Goal: Information Seeking & Learning: Learn about a topic

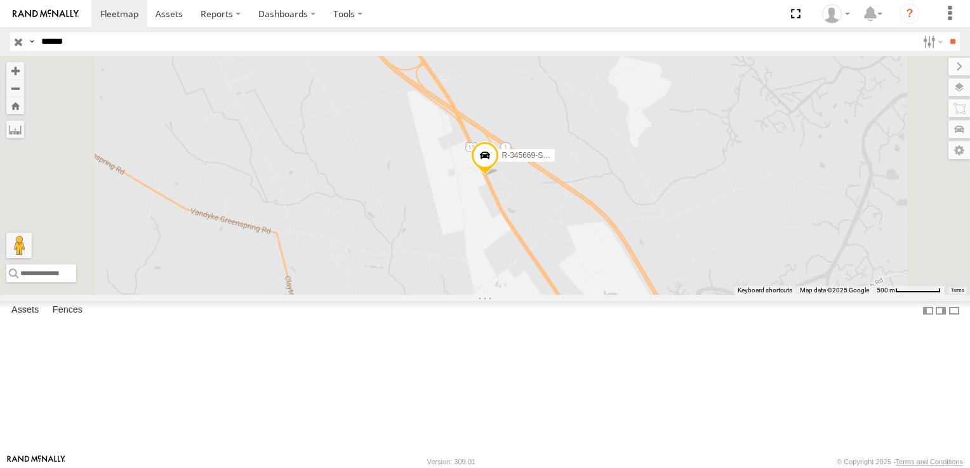
scroll to position [1968, 0]
click at [0, 0] on div "Commercial" at bounding box center [0, 0] width 0 height 0
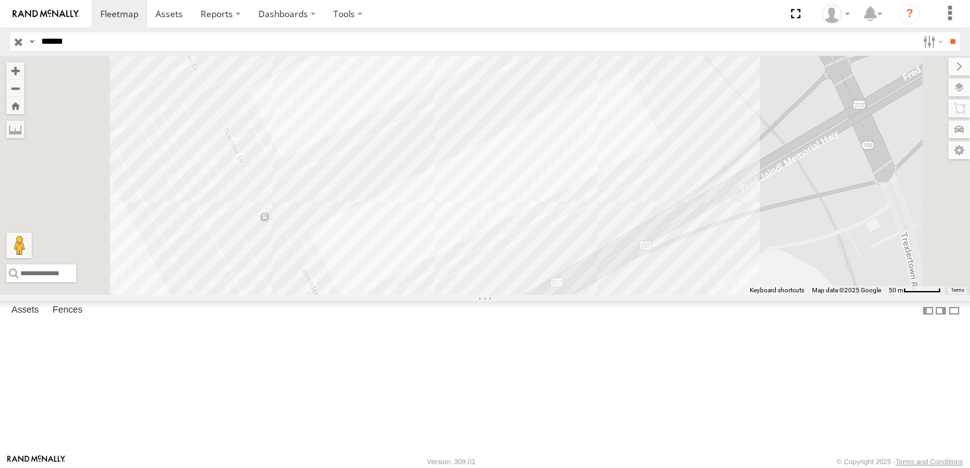
click at [0, 0] on div "Paulsboro ABE2 Amazon" at bounding box center [0, 0] width 0 height 0
click at [561, 295] on div at bounding box center [485, 175] width 970 height 239
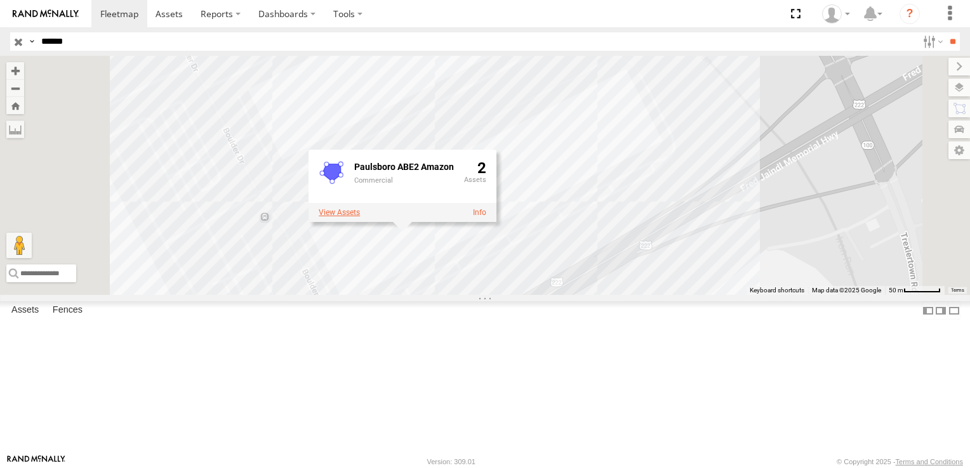
click at [360, 216] on label at bounding box center [339, 212] width 41 height 9
click at [0, 0] on link "R-318198-Swing" at bounding box center [0, 0] width 0 height 0
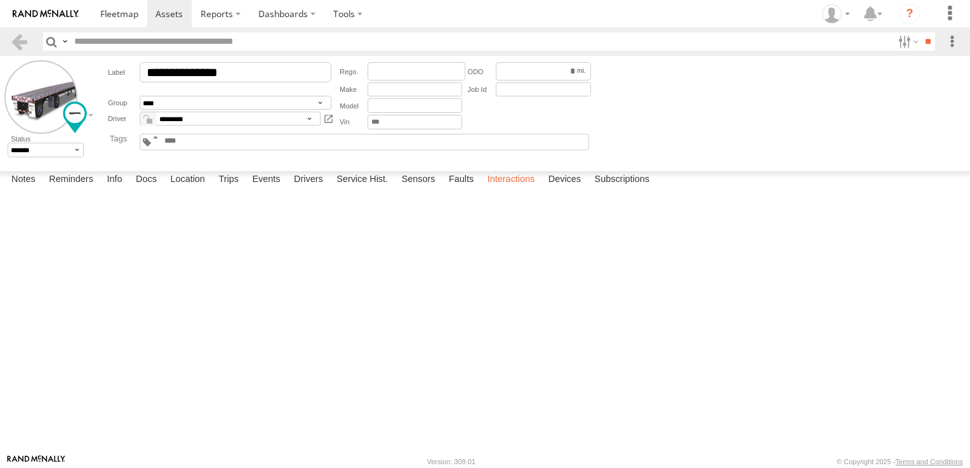
click at [524, 189] on label "Interactions" at bounding box center [511, 180] width 60 height 18
click at [20, 43] on link at bounding box center [19, 41] width 18 height 18
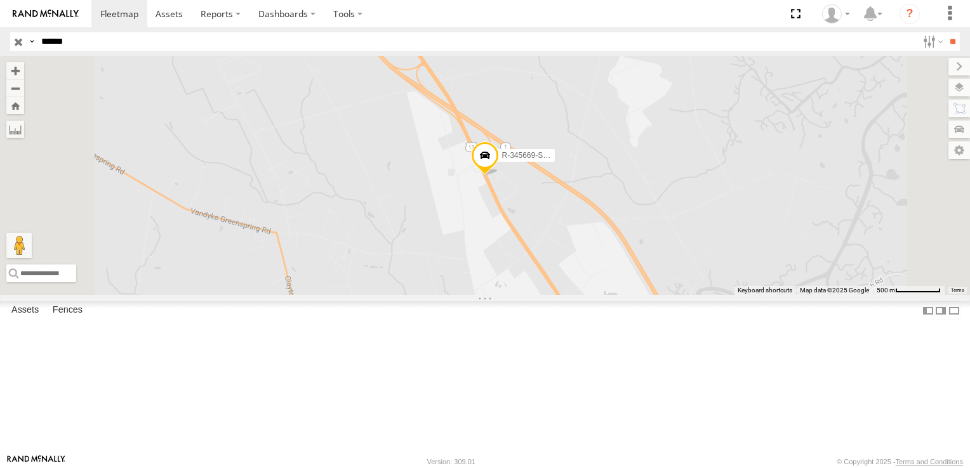
drag, startPoint x: 20, startPoint y: 41, endPoint x: 23, endPoint y: 32, distance: 9.4
click at [20, 41] on input "button" at bounding box center [18, 41] width 17 height 18
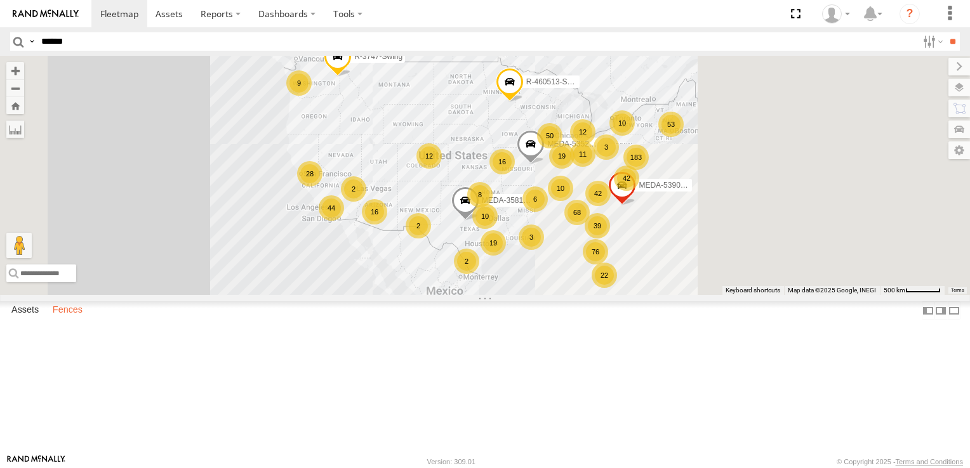
click at [76, 320] on label "Fences" at bounding box center [67, 311] width 43 height 18
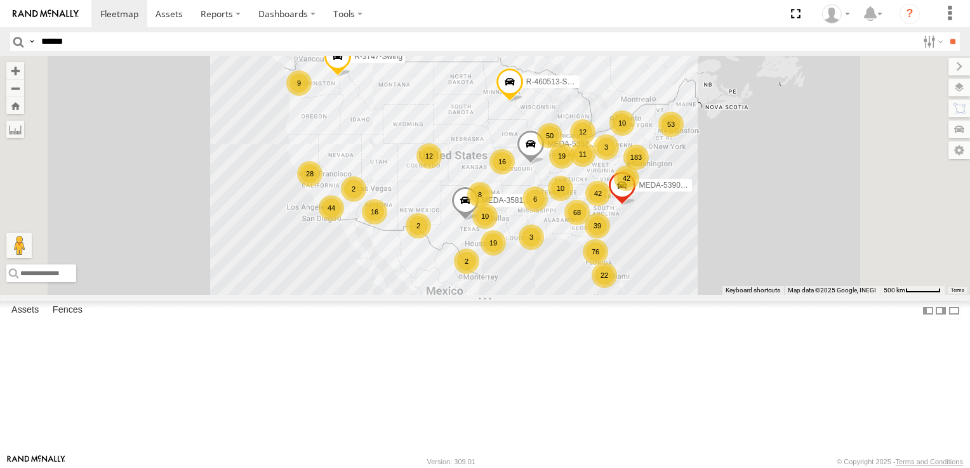
scroll to position [2031, 0]
click at [0, 0] on div "Paulsboro ABE2 Amazon" at bounding box center [0, 0] width 0 height 0
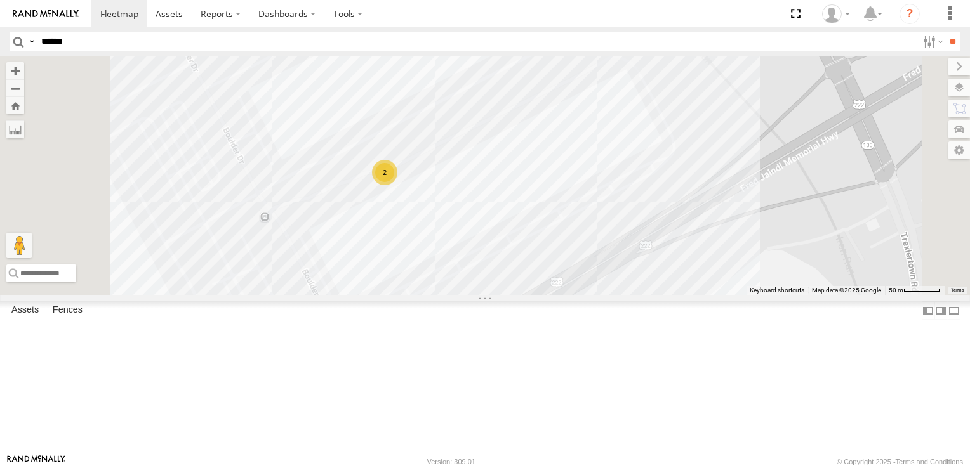
click at [397, 185] on div "2" at bounding box center [384, 172] width 25 height 25
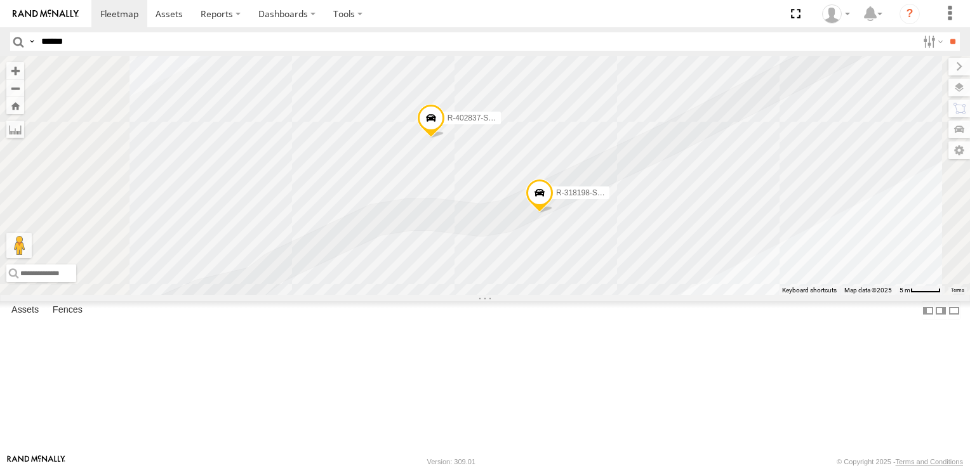
click at [445, 138] on span at bounding box center [431, 120] width 28 height 34
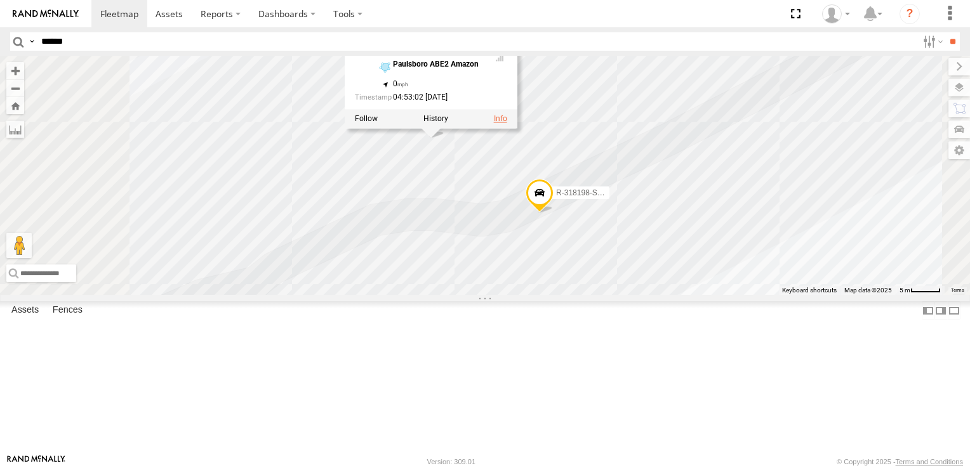
click at [507, 123] on link at bounding box center [500, 118] width 13 height 9
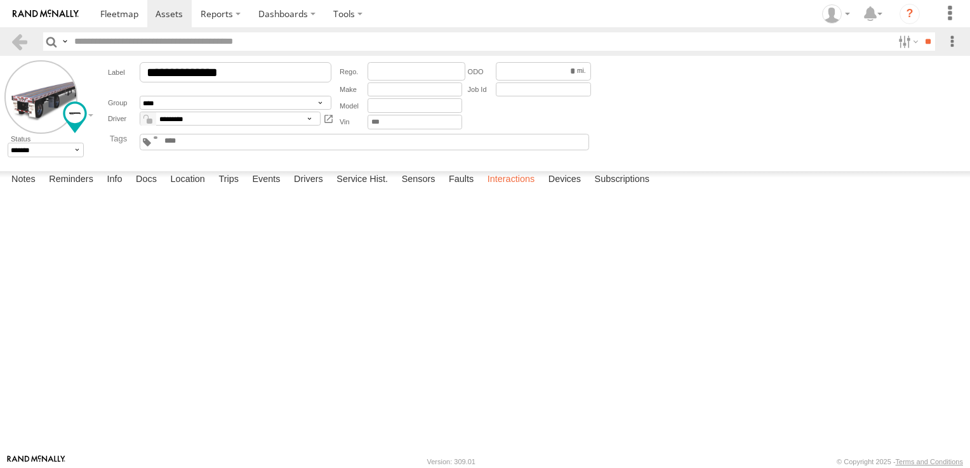
click at [514, 189] on label "Interactions" at bounding box center [511, 180] width 60 height 18
